Goal: Information Seeking & Learning: Compare options

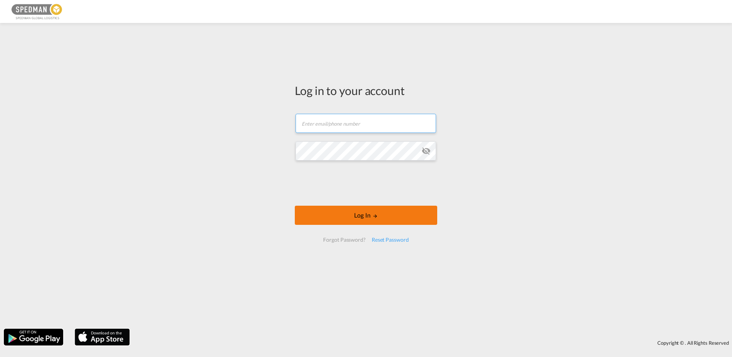
type input "[EMAIL_ADDRESS][DOMAIN_NAME]"
click at [363, 216] on body "Log in to your account [EMAIL_ADDRESS][DOMAIN_NAME] Email field is required Pas…" at bounding box center [366, 178] width 732 height 357
click at [380, 219] on button "Log In" at bounding box center [366, 215] width 142 height 19
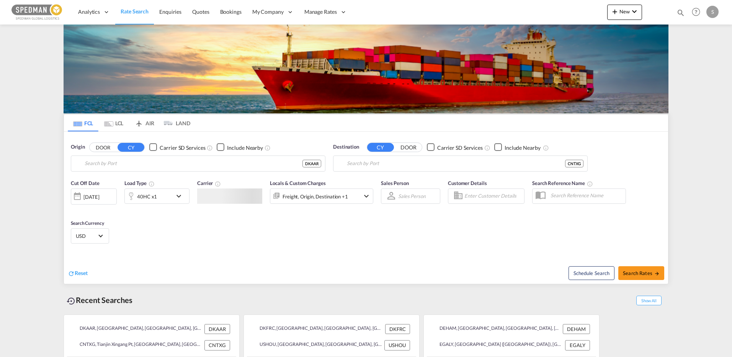
type input "[GEOGRAPHIC_DATA], [GEOGRAPHIC_DATA]"
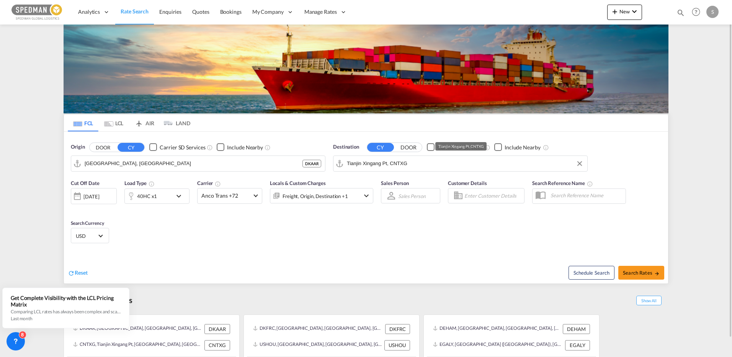
click at [413, 164] on input "Tianjin Xingang Pt, CNTXG" at bounding box center [465, 163] width 237 height 11
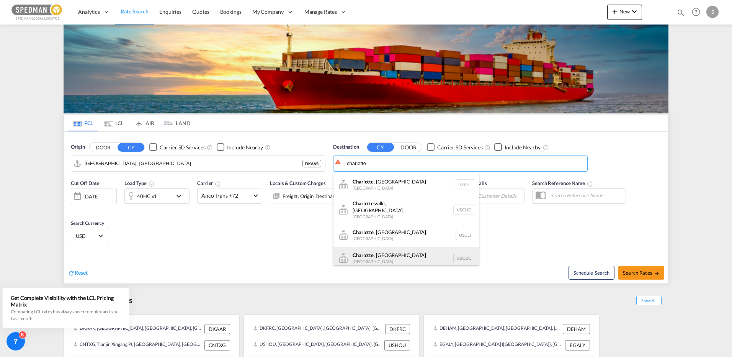
click at [381, 258] on div "[GEOGRAPHIC_DATA] , [GEOGRAPHIC_DATA] [GEOGRAPHIC_DATA] USQZQ" at bounding box center [407, 258] width 146 height 23
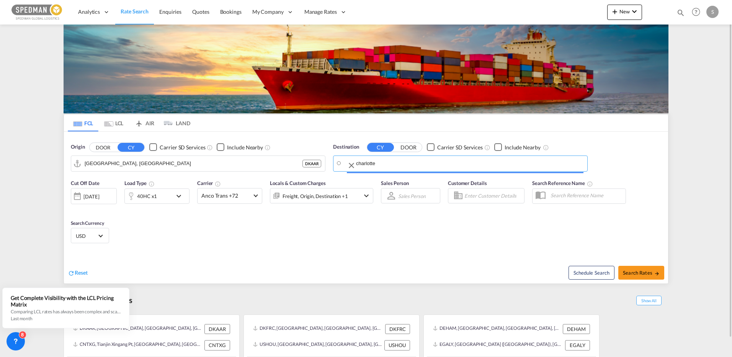
type input "[GEOGRAPHIC_DATA], [GEOGRAPHIC_DATA], USQZQ"
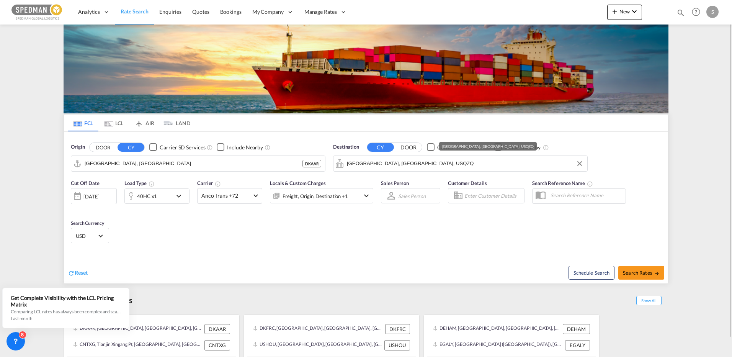
click at [406, 166] on input "[GEOGRAPHIC_DATA], [GEOGRAPHIC_DATA], USQZQ" at bounding box center [465, 163] width 237 height 11
click at [189, 199] on div "40HC x1" at bounding box center [156, 195] width 65 height 15
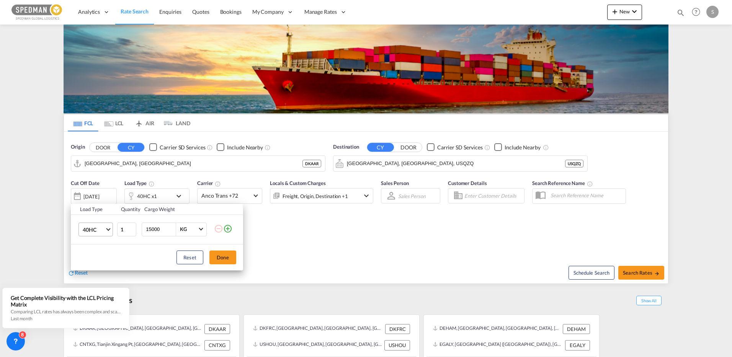
click at [106, 233] on md-select-value "40HC" at bounding box center [97, 229] width 31 height 13
click at [89, 193] on div "20GP" at bounding box center [89, 193] width 13 height 8
click at [216, 252] on button "Done" at bounding box center [222, 257] width 27 height 14
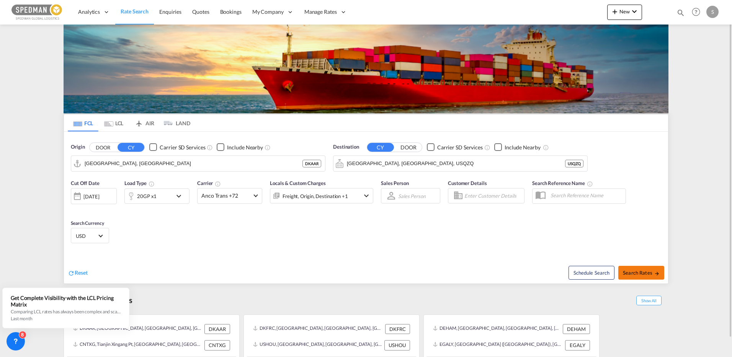
click at [638, 275] on span "Search Rates" at bounding box center [641, 273] width 37 height 6
type input "DKAAR to USQZQ / [DATE]"
